Goal: Check status: Check status

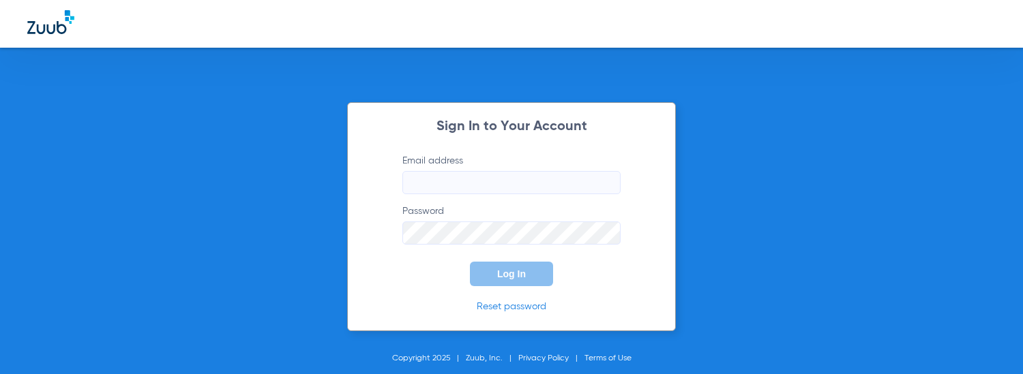
click at [493, 190] on input "Email address" at bounding box center [511, 182] width 218 height 23
type input "[EMAIL_ADDRESS][DOMAIN_NAME]"
click at [433, 239] on form "Email address [EMAIL_ADDRESS][DOMAIN_NAME] Password Log In" at bounding box center [511, 220] width 259 height 132
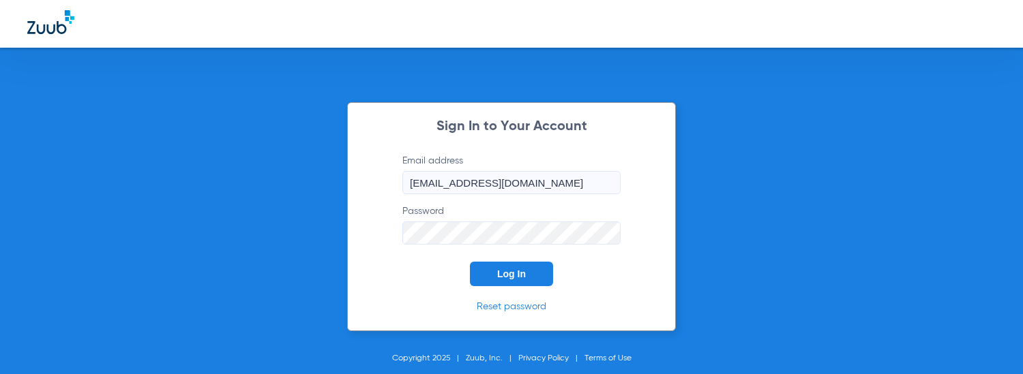
click at [503, 267] on button "Log In" at bounding box center [511, 274] width 83 height 25
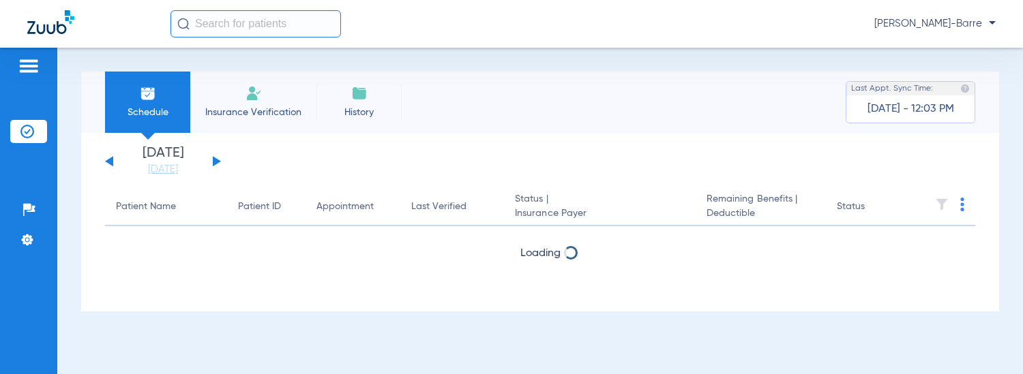
click at [212, 156] on div "[DATE] [DATE] [DATE] [DATE] [DATE] [DATE] [DATE] [DATE] [DATE] [DATE] [DATE] [D…" at bounding box center [163, 162] width 116 height 30
click at [217, 164] on div "[DATE] [DATE] [DATE] [DATE] [DATE] [DATE] [DATE] [DATE] [DATE] [DATE] [DATE] [D…" at bounding box center [163, 162] width 116 height 30
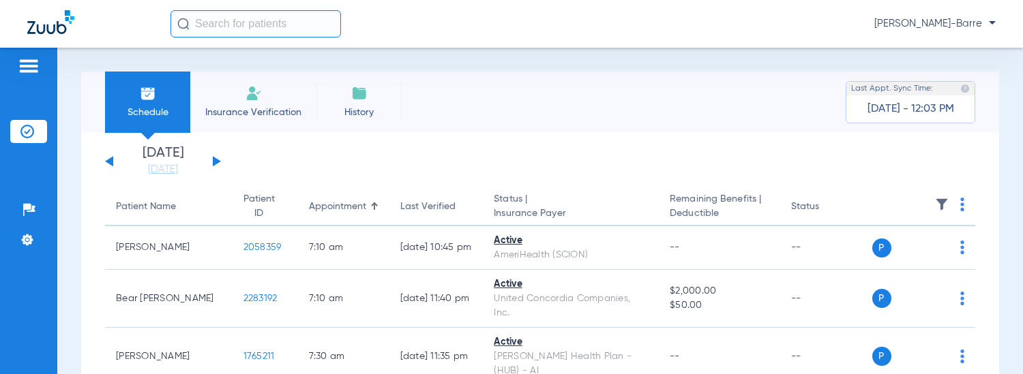
click at [209, 155] on div "[DATE] [DATE] [DATE] [DATE] [DATE] [DATE] [DATE] [DATE] [DATE] [DATE] [DATE] [D…" at bounding box center [163, 162] width 116 height 30
click at [217, 159] on button at bounding box center [217, 161] width 8 height 10
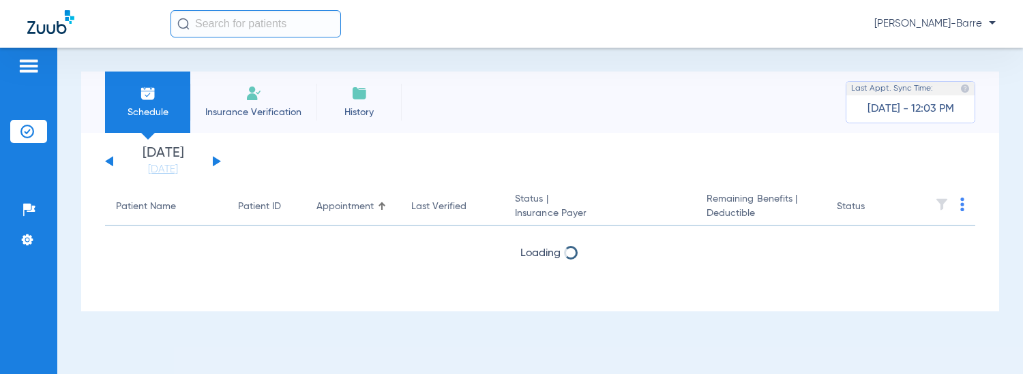
click at [217, 159] on button at bounding box center [217, 161] width 8 height 10
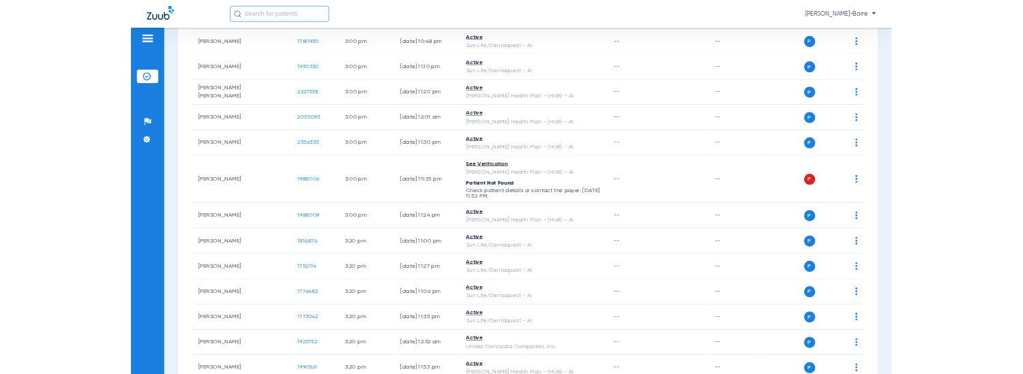
scroll to position [6274, 0]
